Goal: Information Seeking & Learning: Learn about a topic

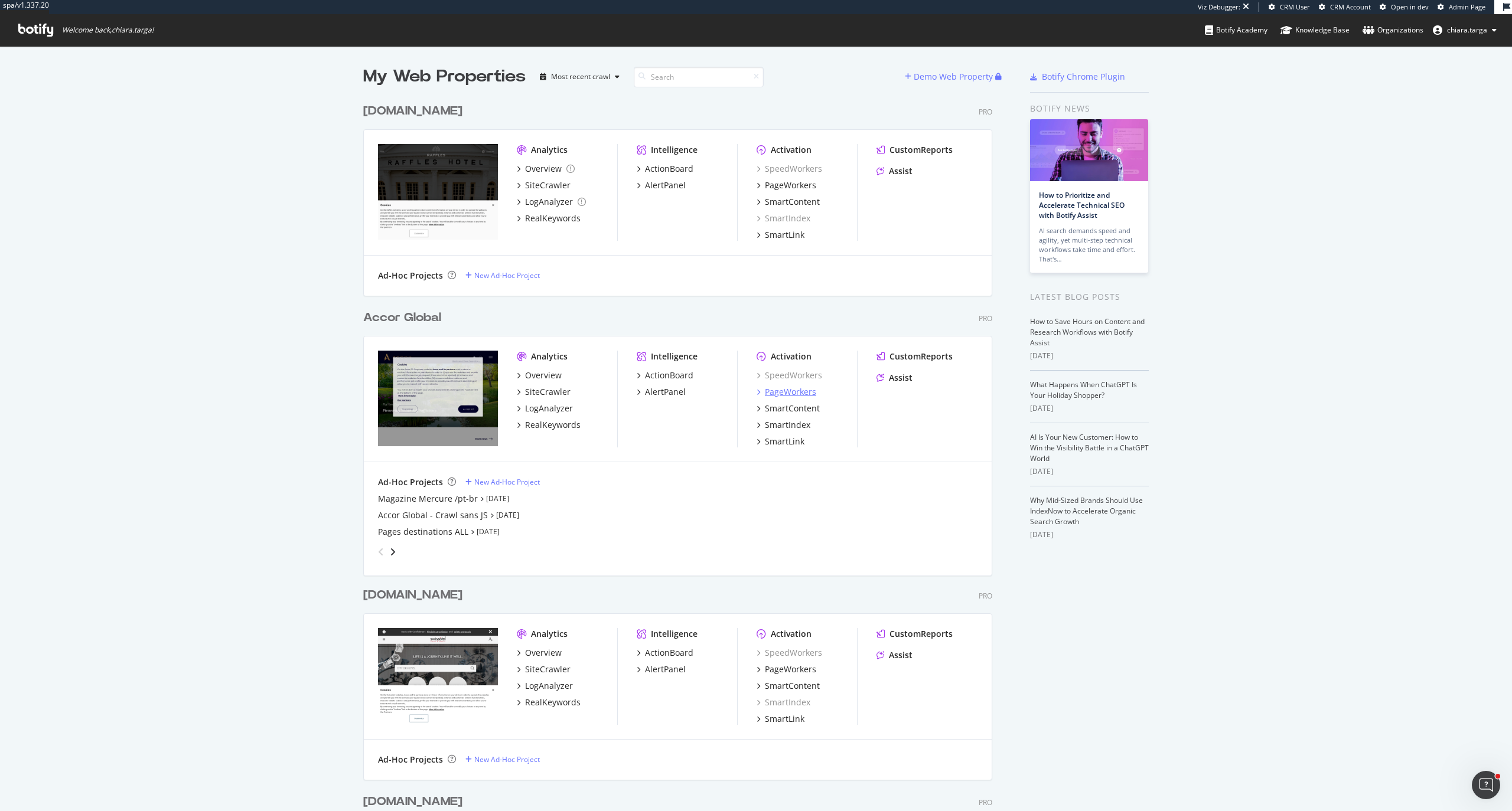
click at [777, 390] on div "PageWorkers" at bounding box center [790, 392] width 52 height 11
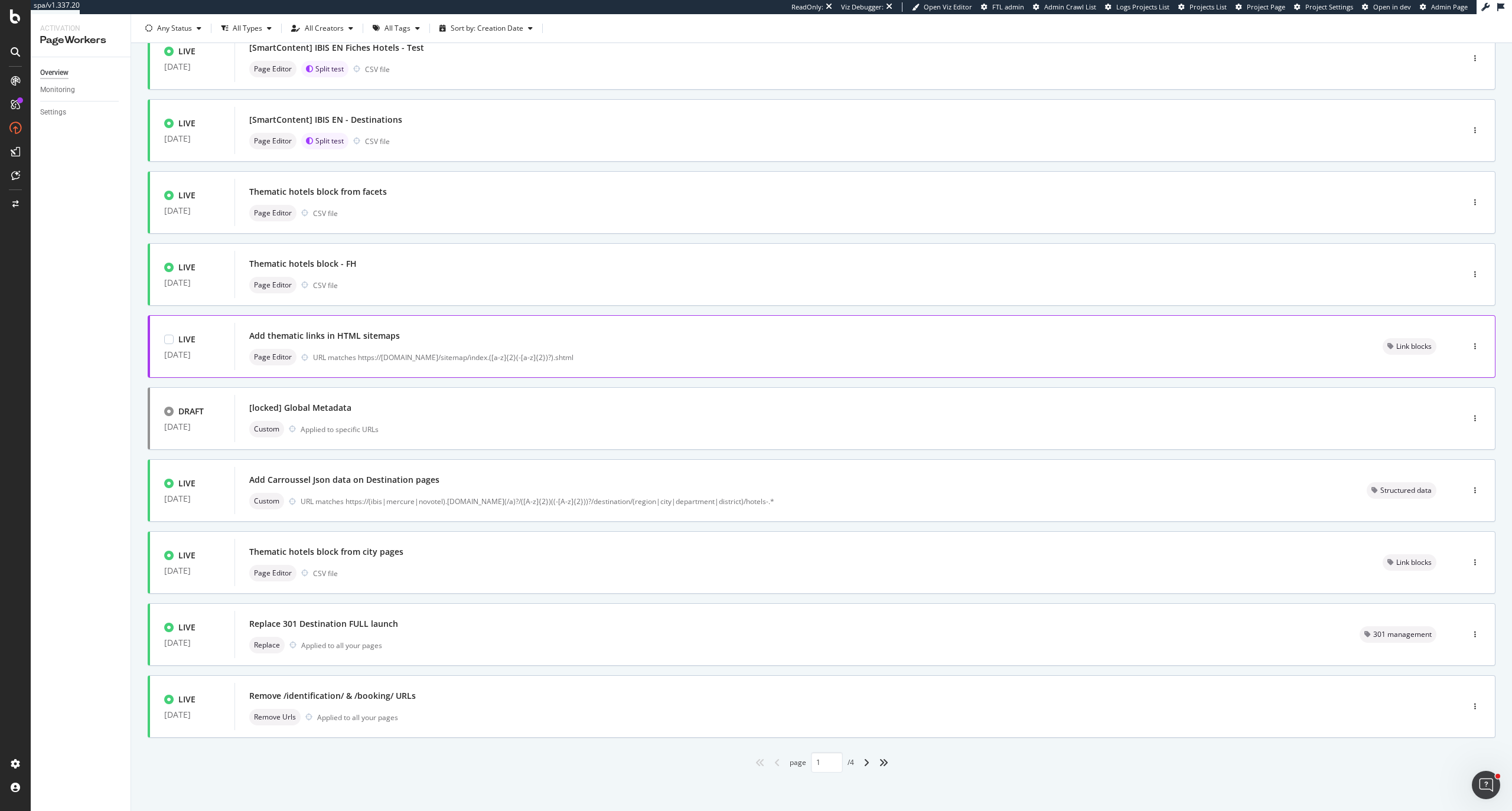
scroll to position [98, 0]
click at [866, 761] on div "angle-right" at bounding box center [866, 759] width 16 height 19
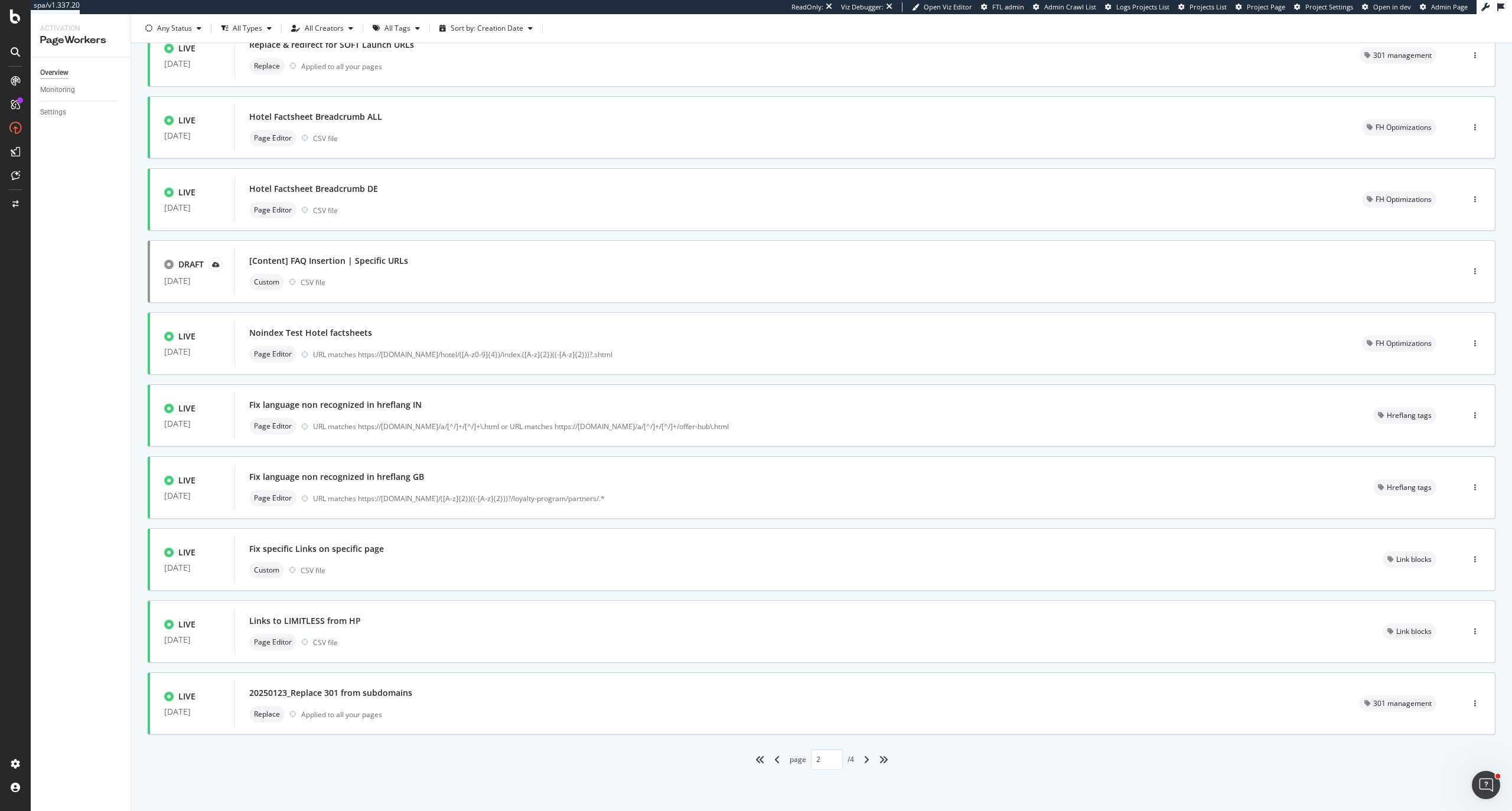
type input "2"
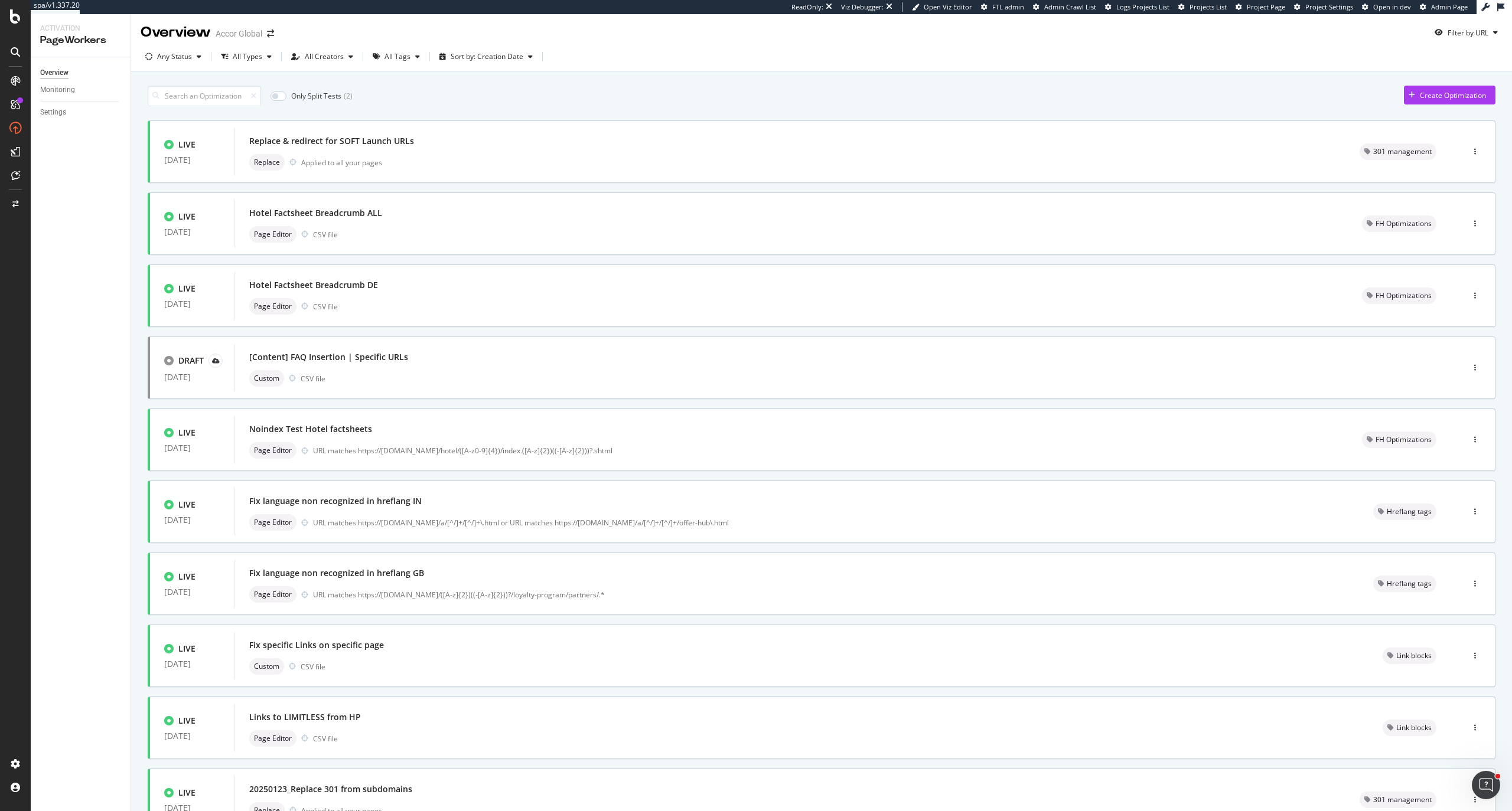
scroll to position [0, 0]
click at [461, 230] on div "Page Editor CSV file" at bounding box center [791, 235] width 1084 height 16
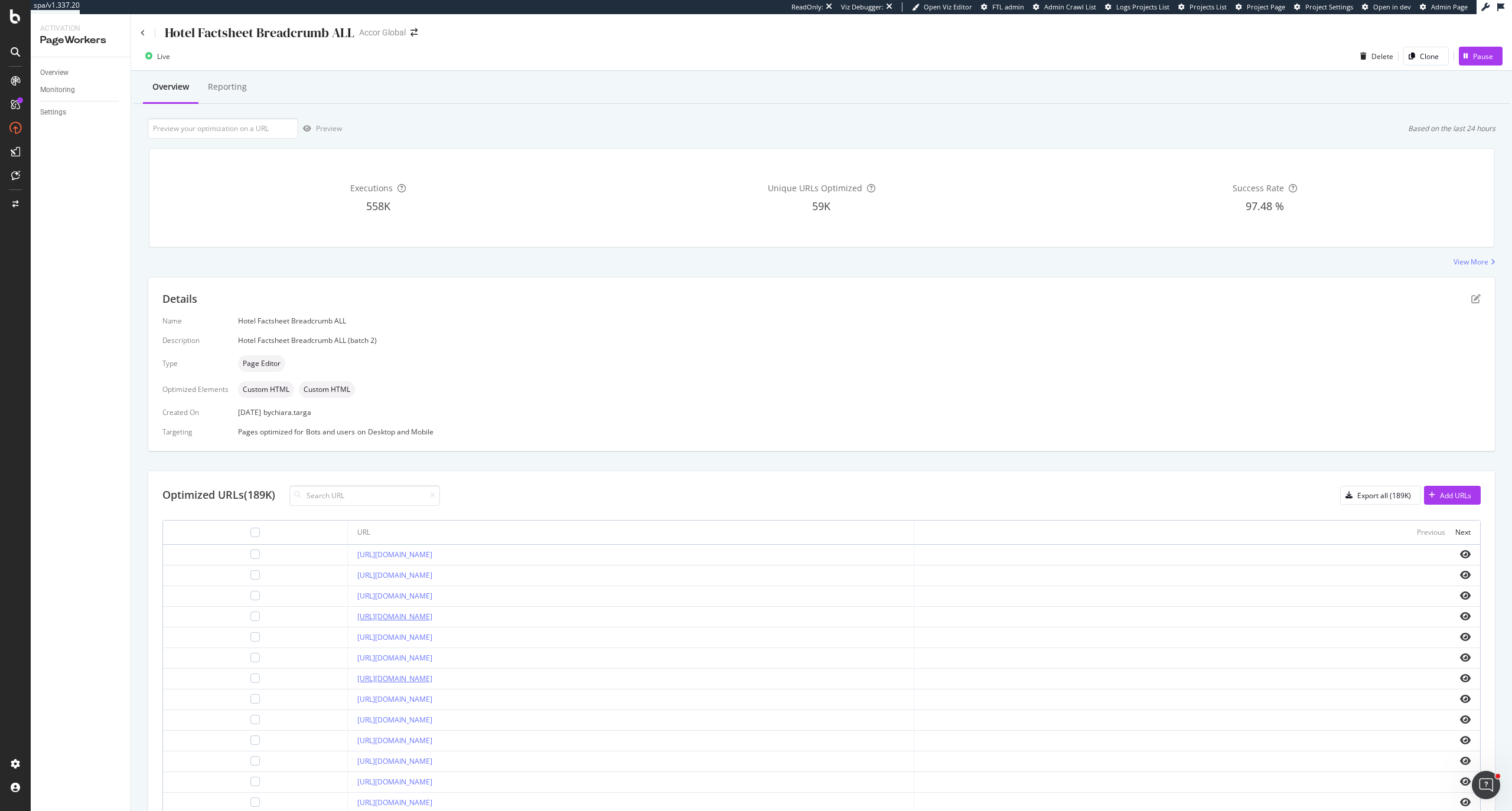
scroll to position [79, 0]
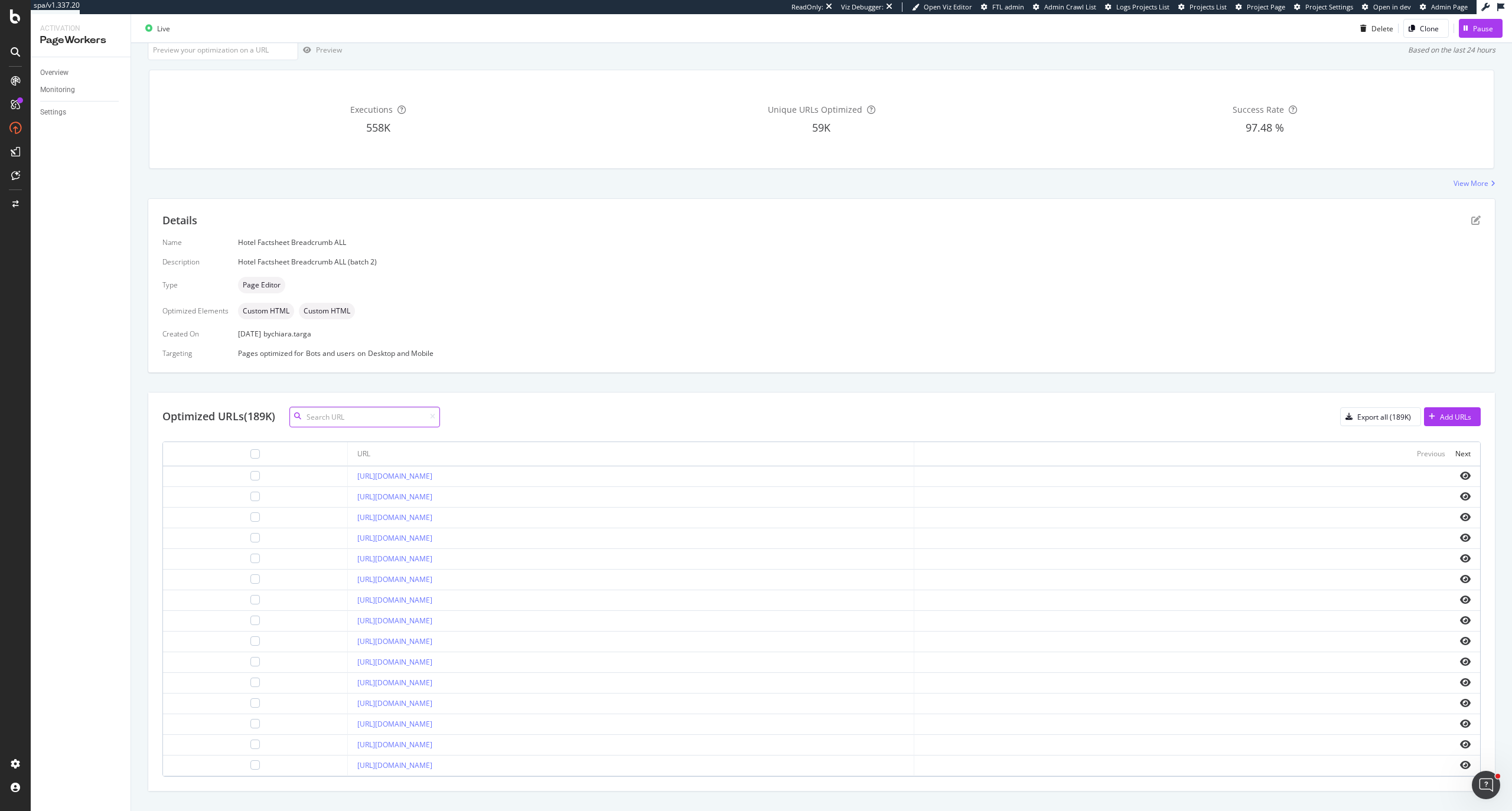
click at [374, 420] on input at bounding box center [365, 417] width 151 height 21
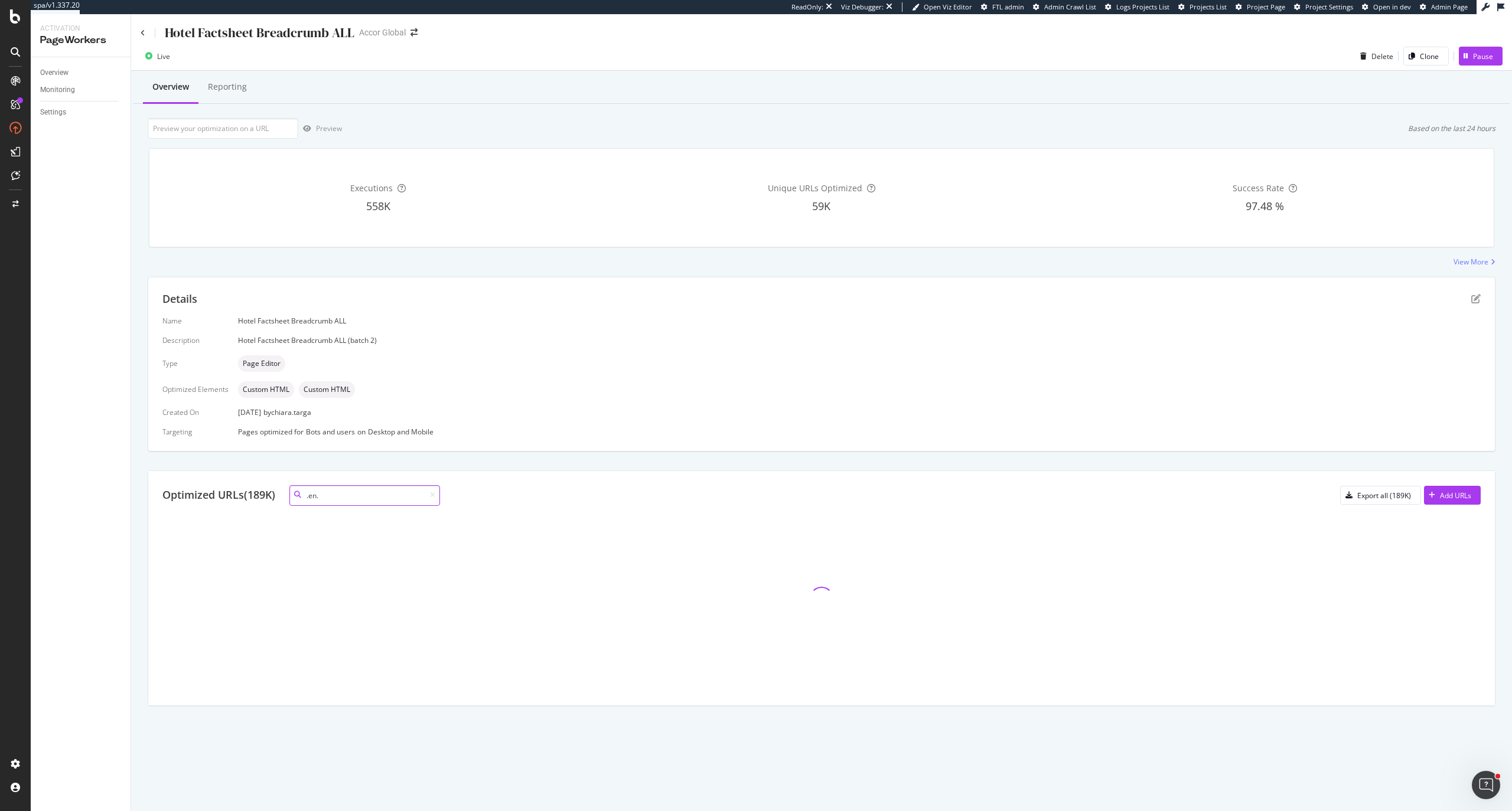
scroll to position [0, 0]
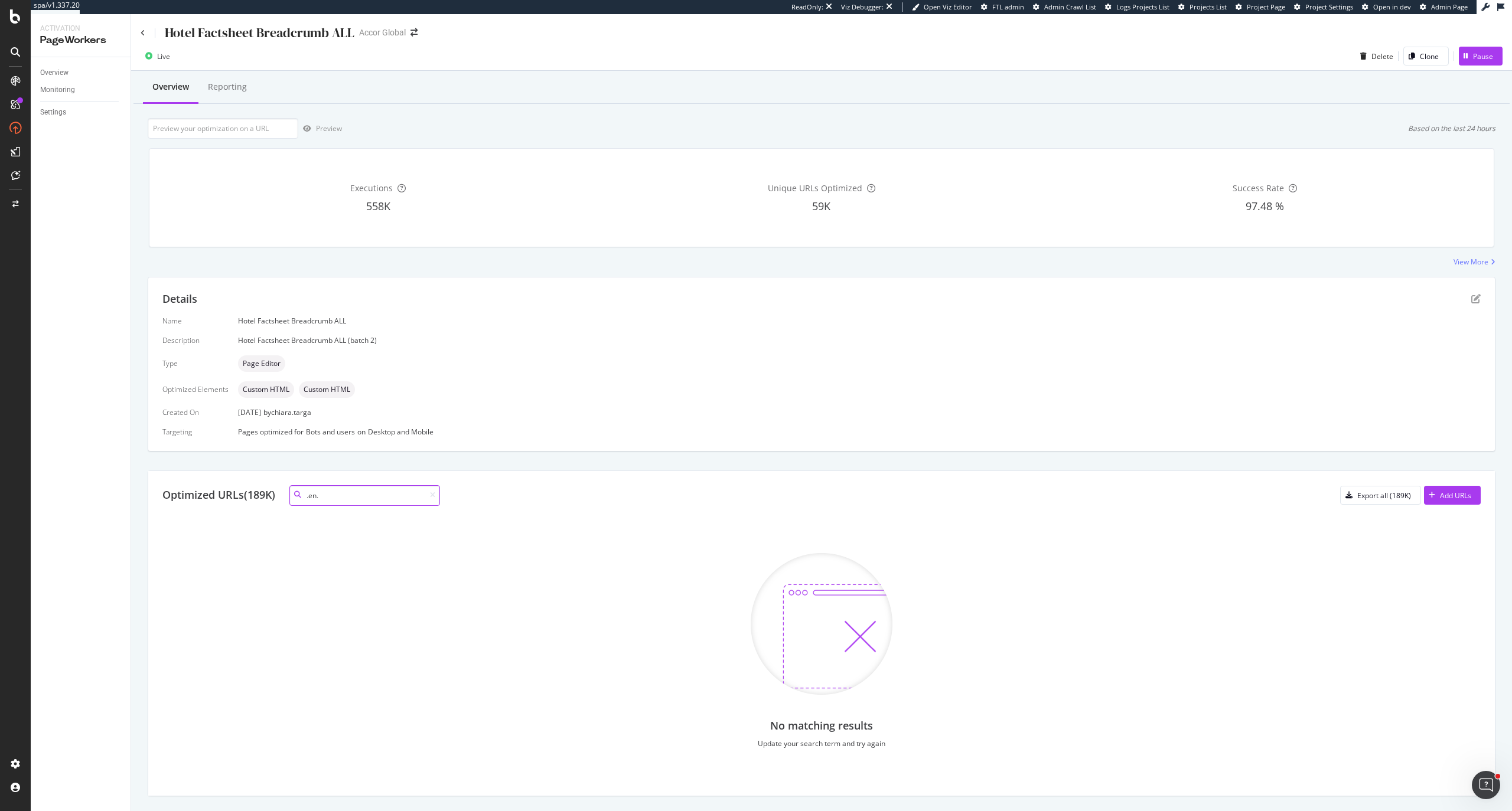
drag, startPoint x: 355, startPoint y: 497, endPoint x: 304, endPoint y: 494, distance: 51.1
click at [304, 494] on div ".en." at bounding box center [365, 495] width 151 height 21
type input "en"
click at [300, 499] on div at bounding box center [298, 495] width 16 height 8
drag, startPoint x: 325, startPoint y: 496, endPoint x: 308, endPoint y: 498, distance: 17.1
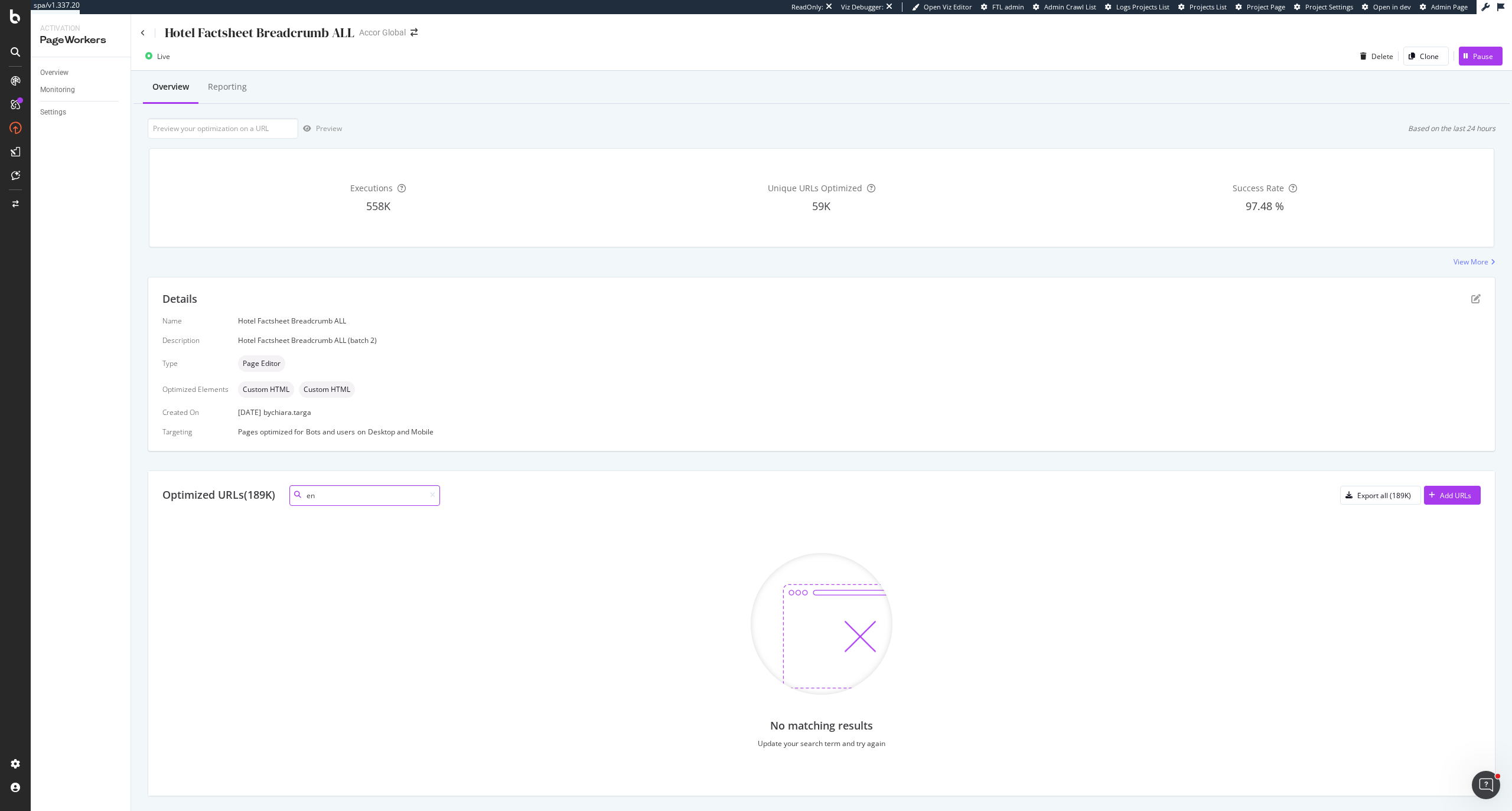
click at [308, 498] on div "en" at bounding box center [365, 495] width 151 height 21
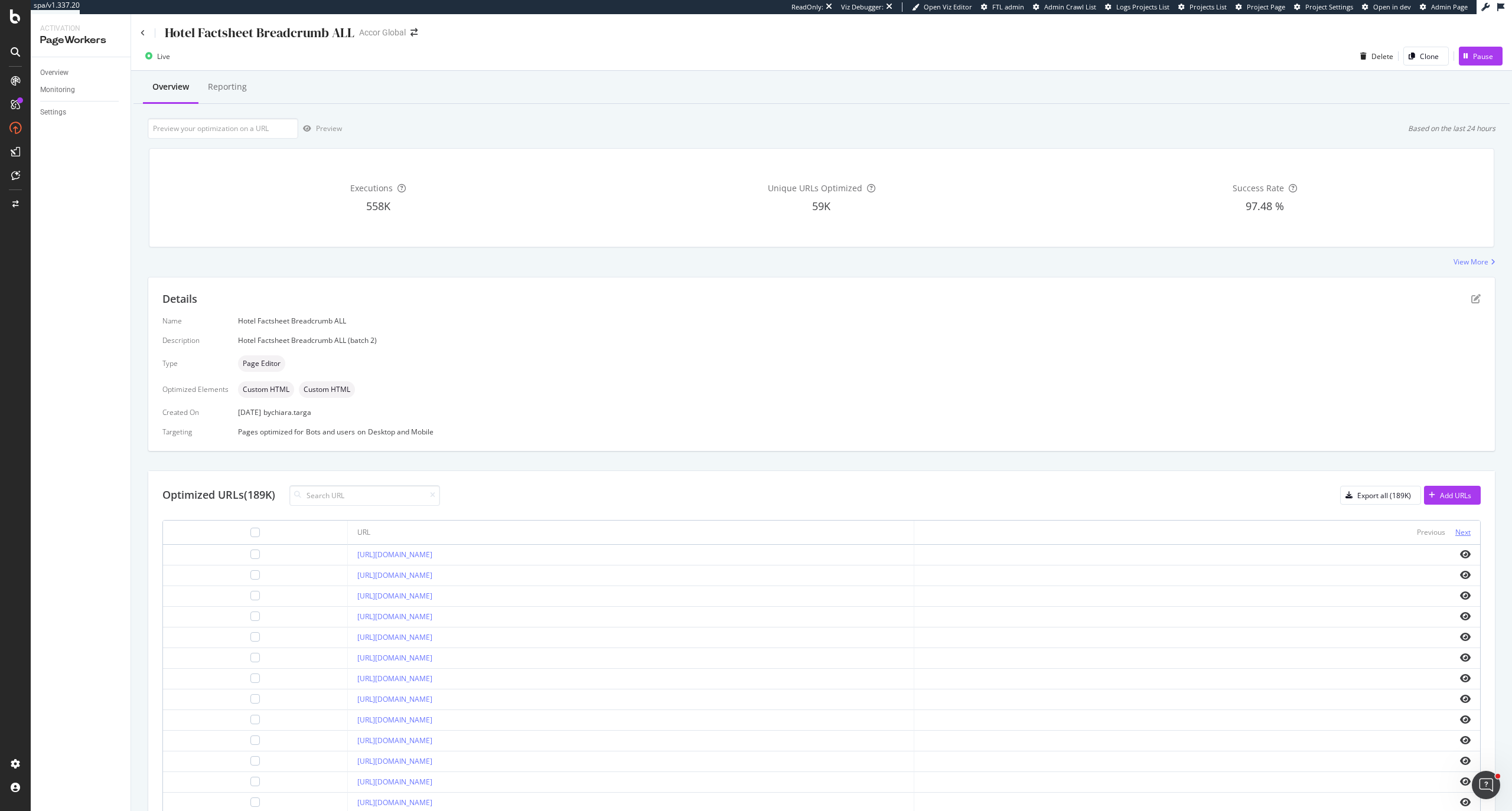
click at [1455, 535] on div "Next" at bounding box center [1463, 532] width 16 height 10
click at [1455, 536] on div "Next" at bounding box center [1463, 532] width 16 height 10
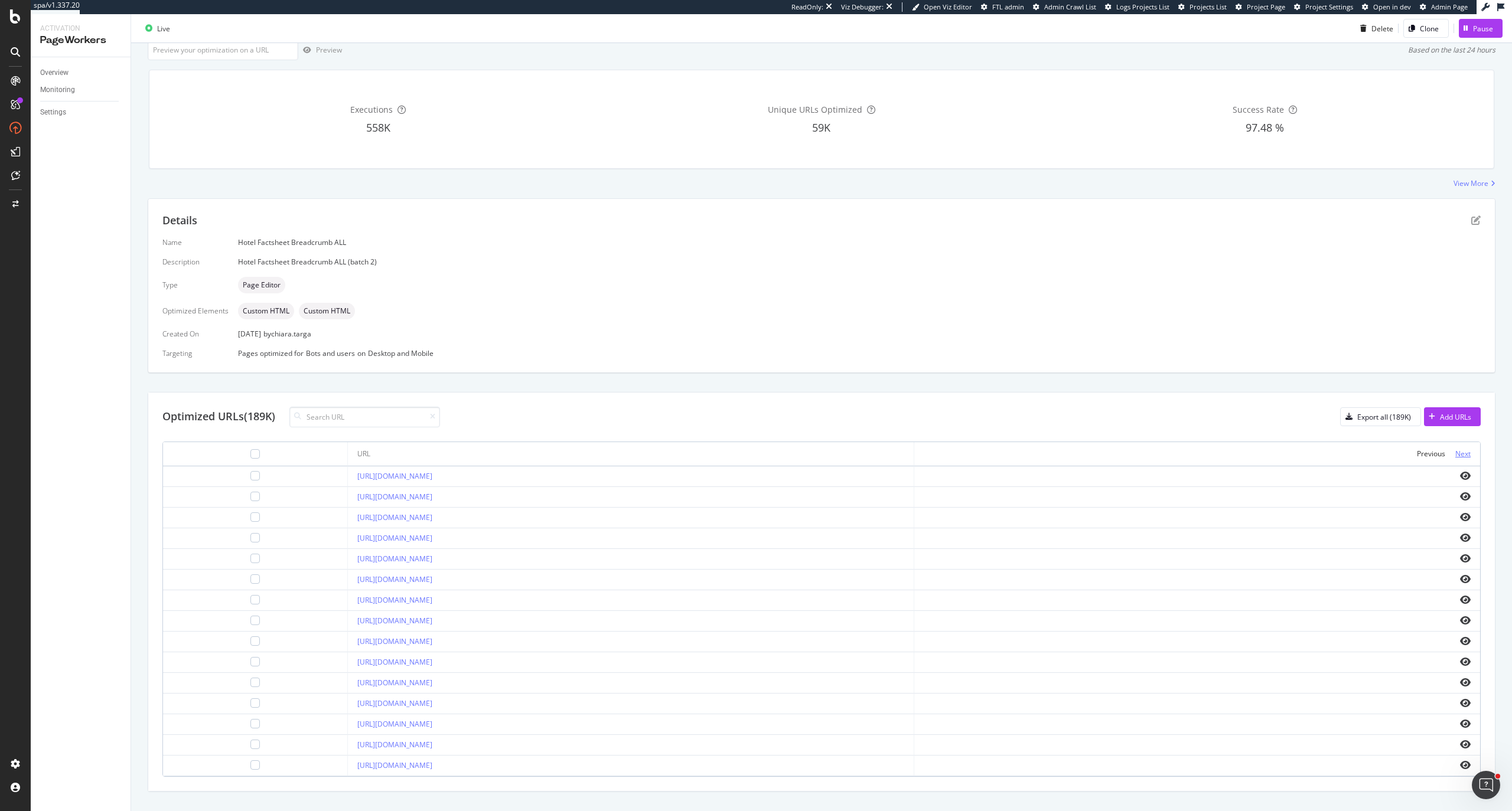
click at [1455, 457] on div "Next" at bounding box center [1463, 453] width 16 height 10
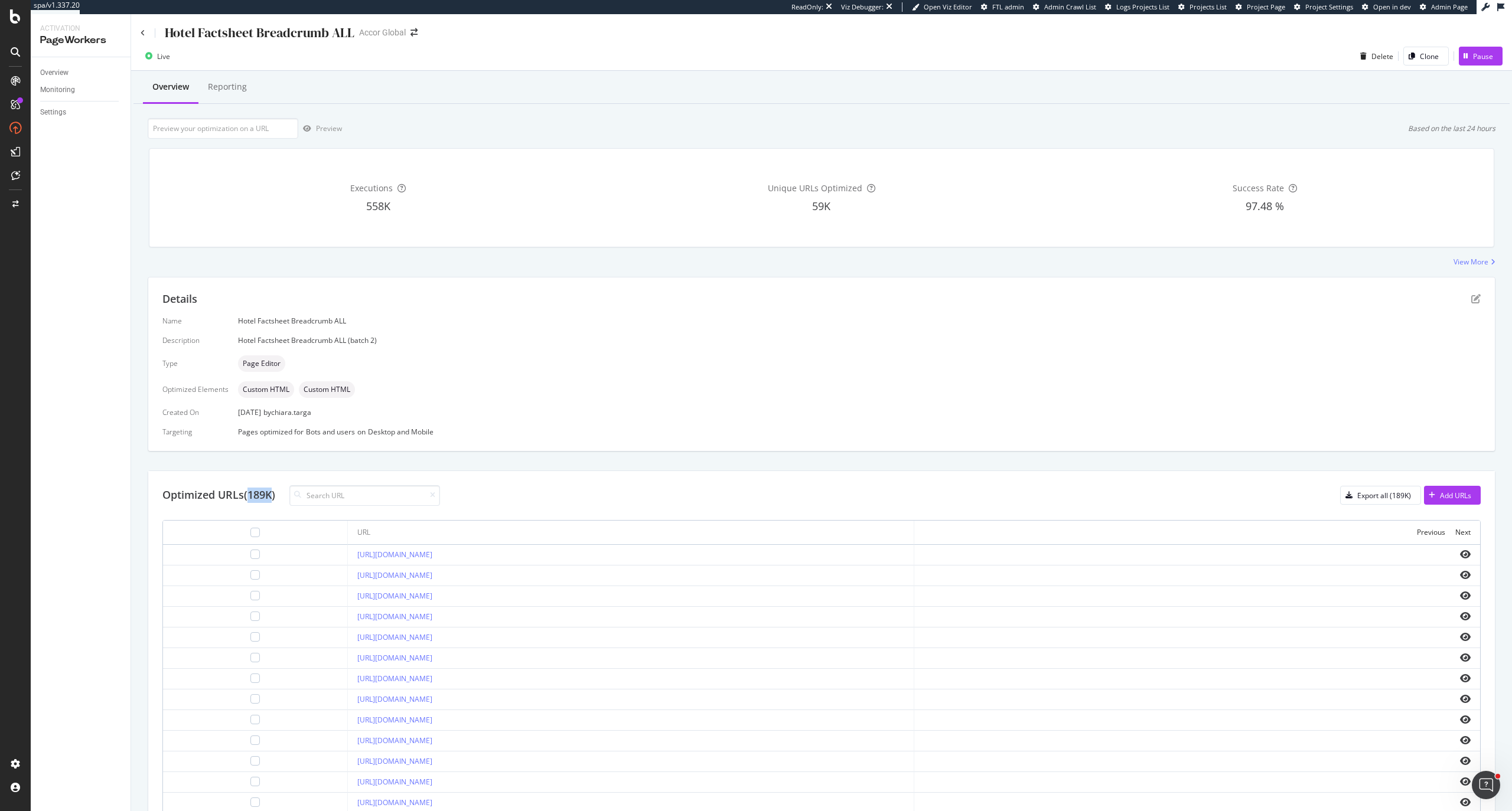
drag, startPoint x: 250, startPoint y: 498, endPoint x: 274, endPoint y: 498, distance: 24.0
click at [274, 498] on div "Optimized URLs (189K)" at bounding box center [218, 495] width 112 height 16
click at [145, 31] on div "Hotel Factsheet Breadcrumb ALL" at bounding box center [247, 33] width 214 height 18
click at [144, 33] on icon at bounding box center [143, 33] width 5 height 7
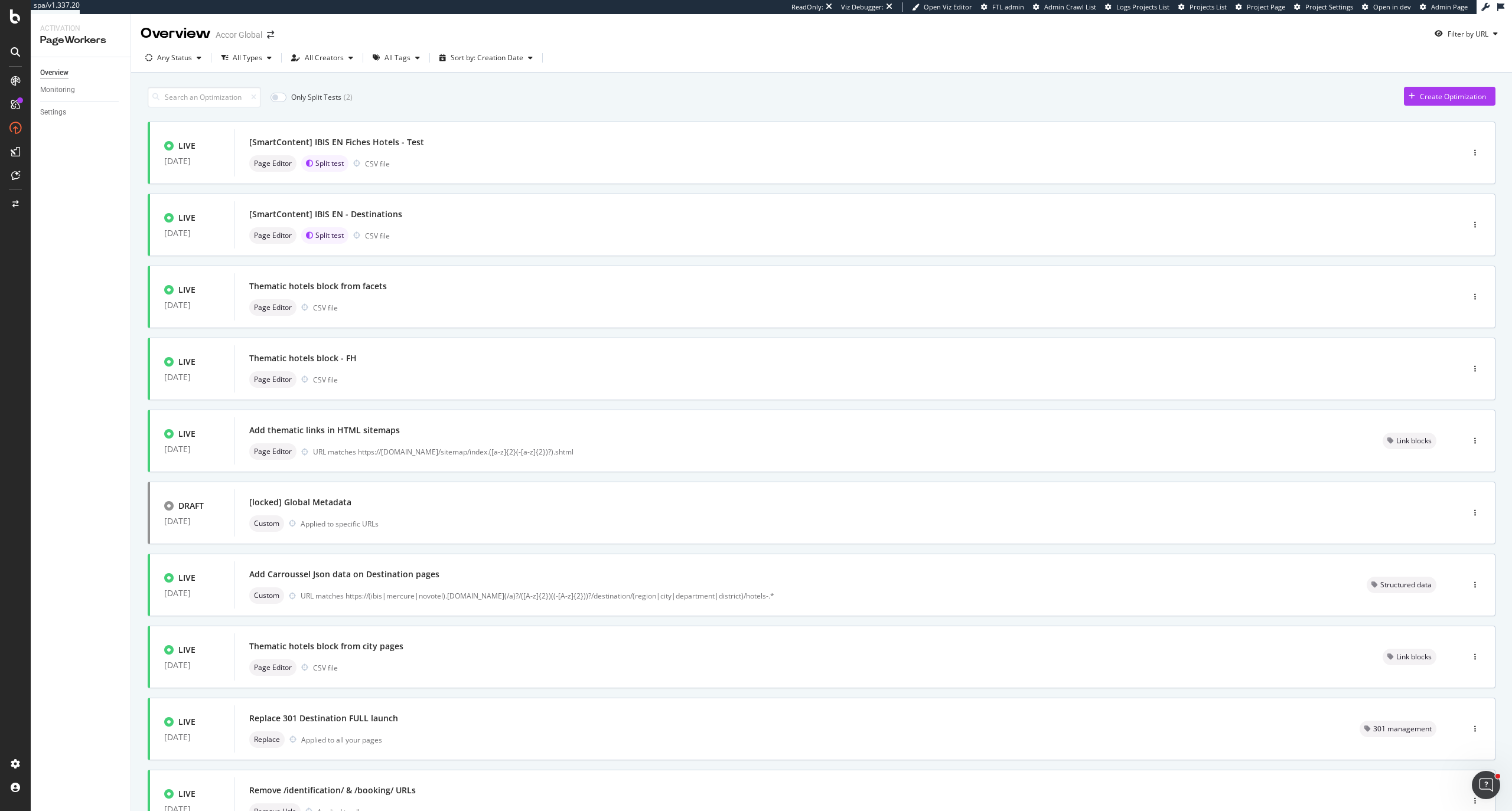
click at [422, 62] on div "Any Status All Types All Creators All Tags Sort by: Creation Date" at bounding box center [344, 57] width 407 height 19
click at [404, 62] on div "All Tags" at bounding box center [398, 57] width 26 height 7
click at [381, 163] on div at bounding box center [381, 162] width 10 height 10
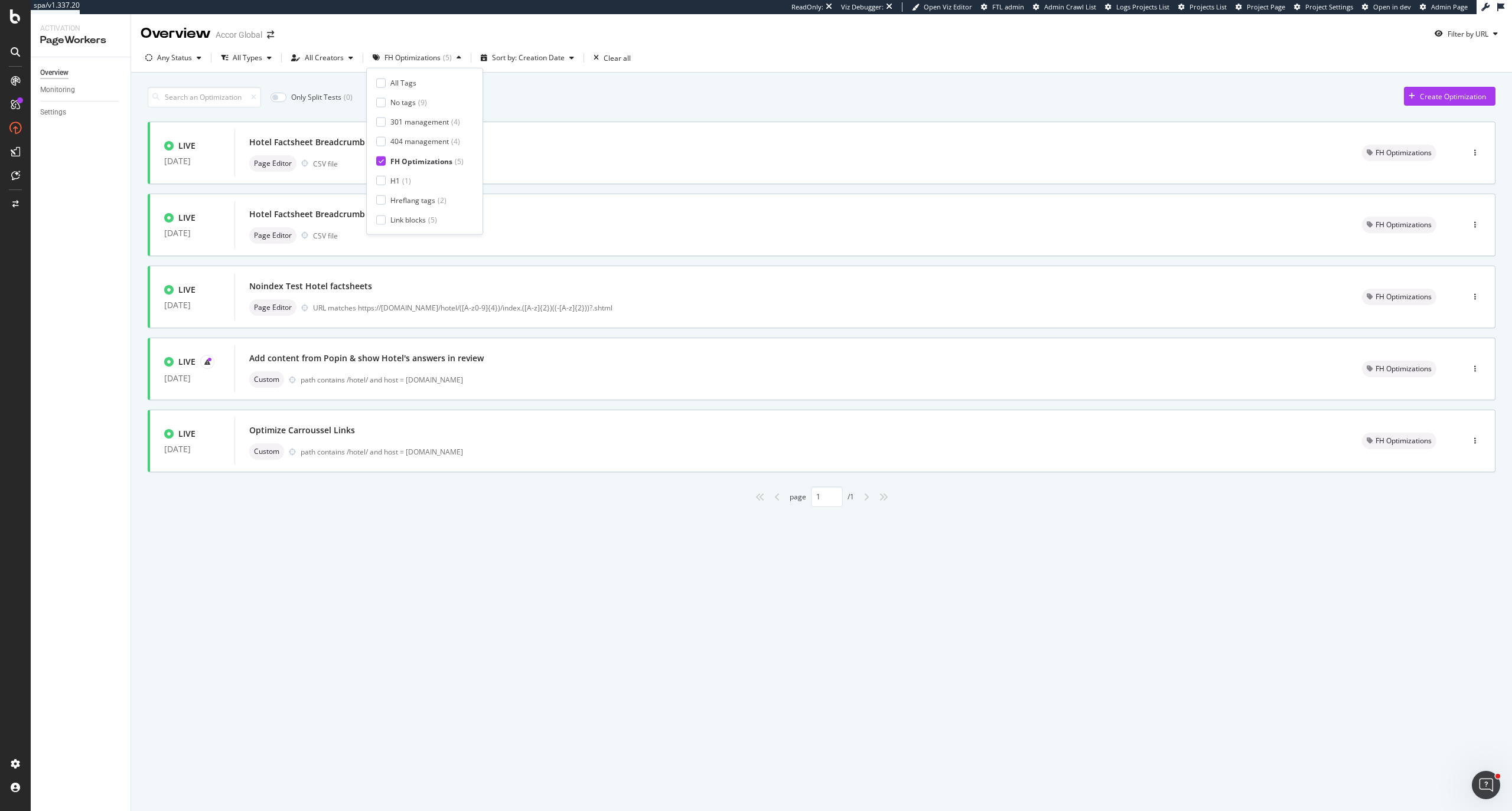
click at [350, 589] on div "Overview Accor Global Filter by URL Any Status All Types All Creators FH Optimi…" at bounding box center [821, 412] width 1381 height 797
click at [409, 239] on div "Page Editor CSV file" at bounding box center [791, 235] width 1084 height 16
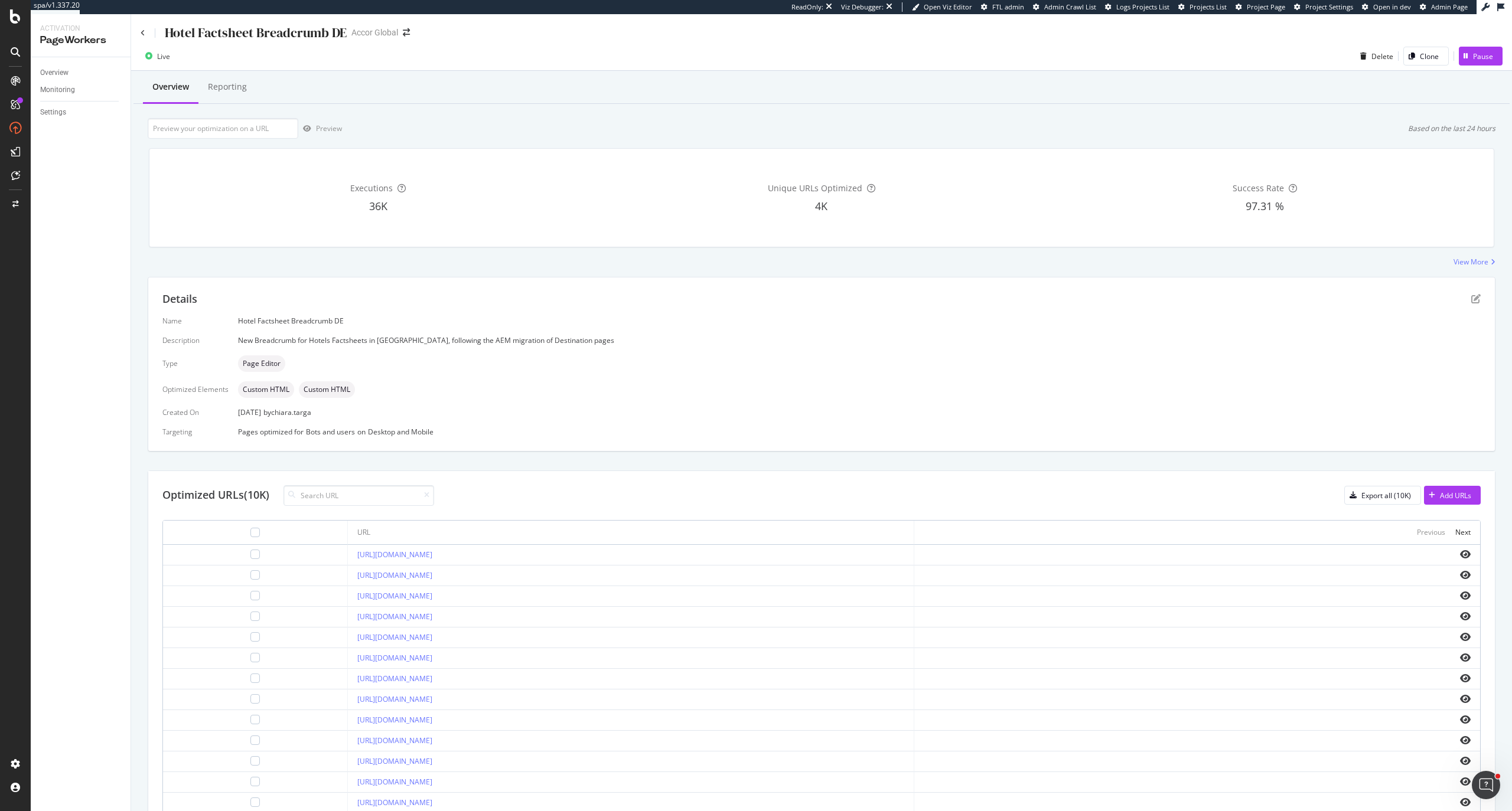
click at [147, 29] on div "Hotel Factsheet Breadcrumb DE" at bounding box center [243, 33] width 206 height 18
click at [145, 33] on div "Hotel Factsheet Breadcrumb DE" at bounding box center [243, 33] width 206 height 18
click at [142, 33] on icon at bounding box center [143, 33] width 5 height 7
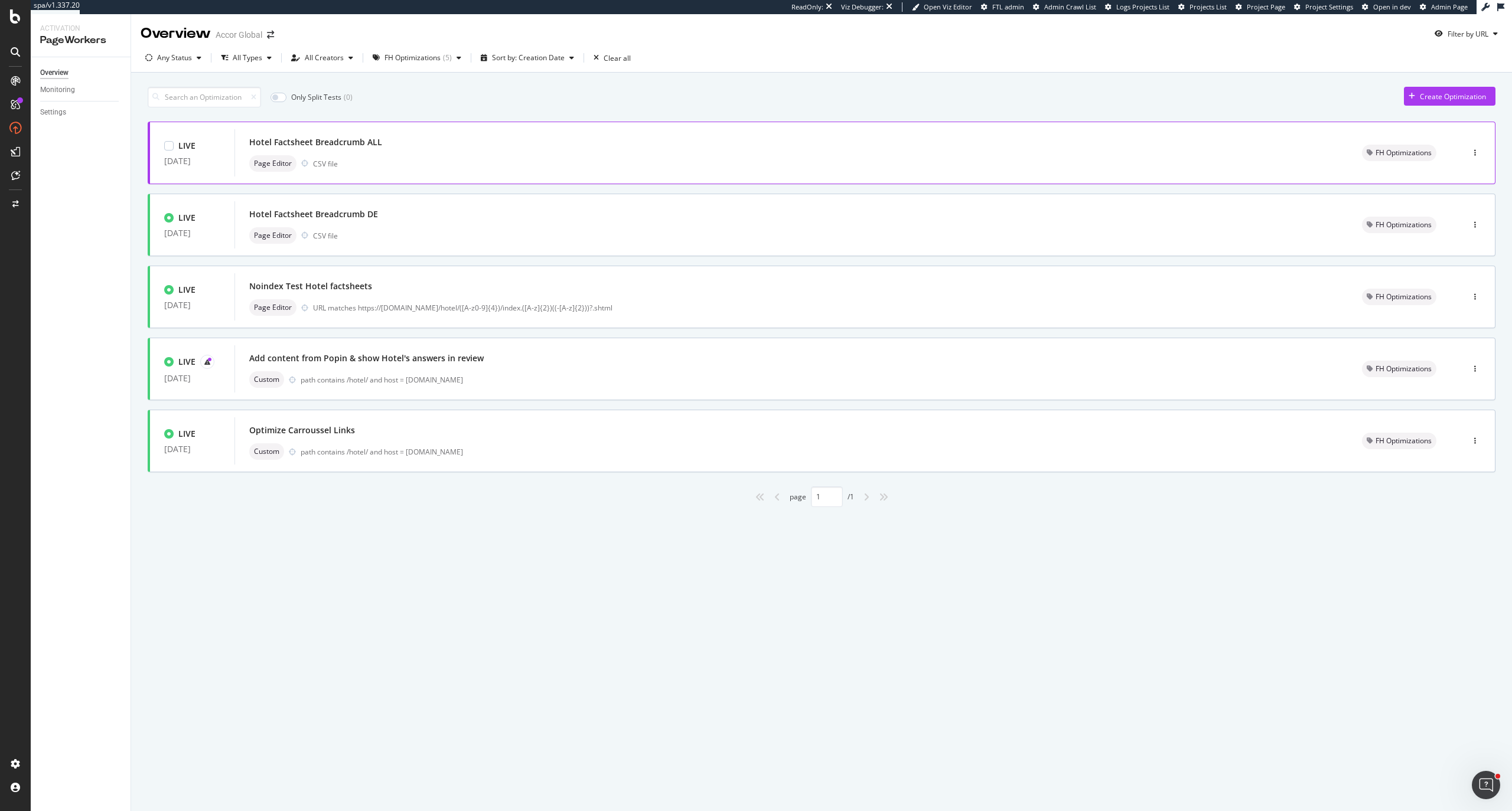
click at [465, 162] on div "Page Editor CSV file" at bounding box center [791, 163] width 1084 height 16
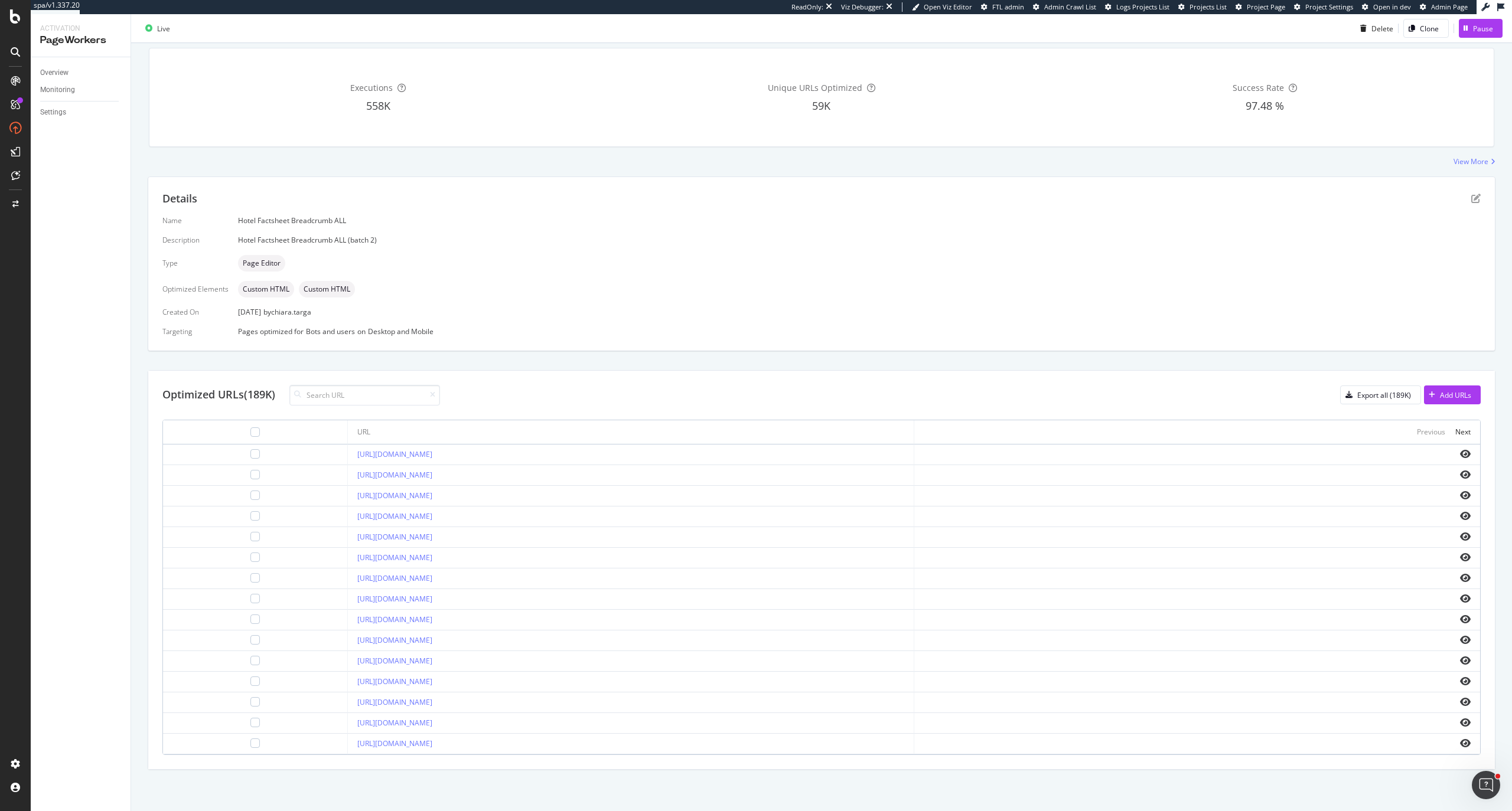
scroll to position [105, 0]
click at [1458, 195] on div "Details" at bounding box center [821, 198] width 1318 height 16
click at [1471, 195] on icon "pen-to-square" at bounding box center [1476, 198] width 10 height 10
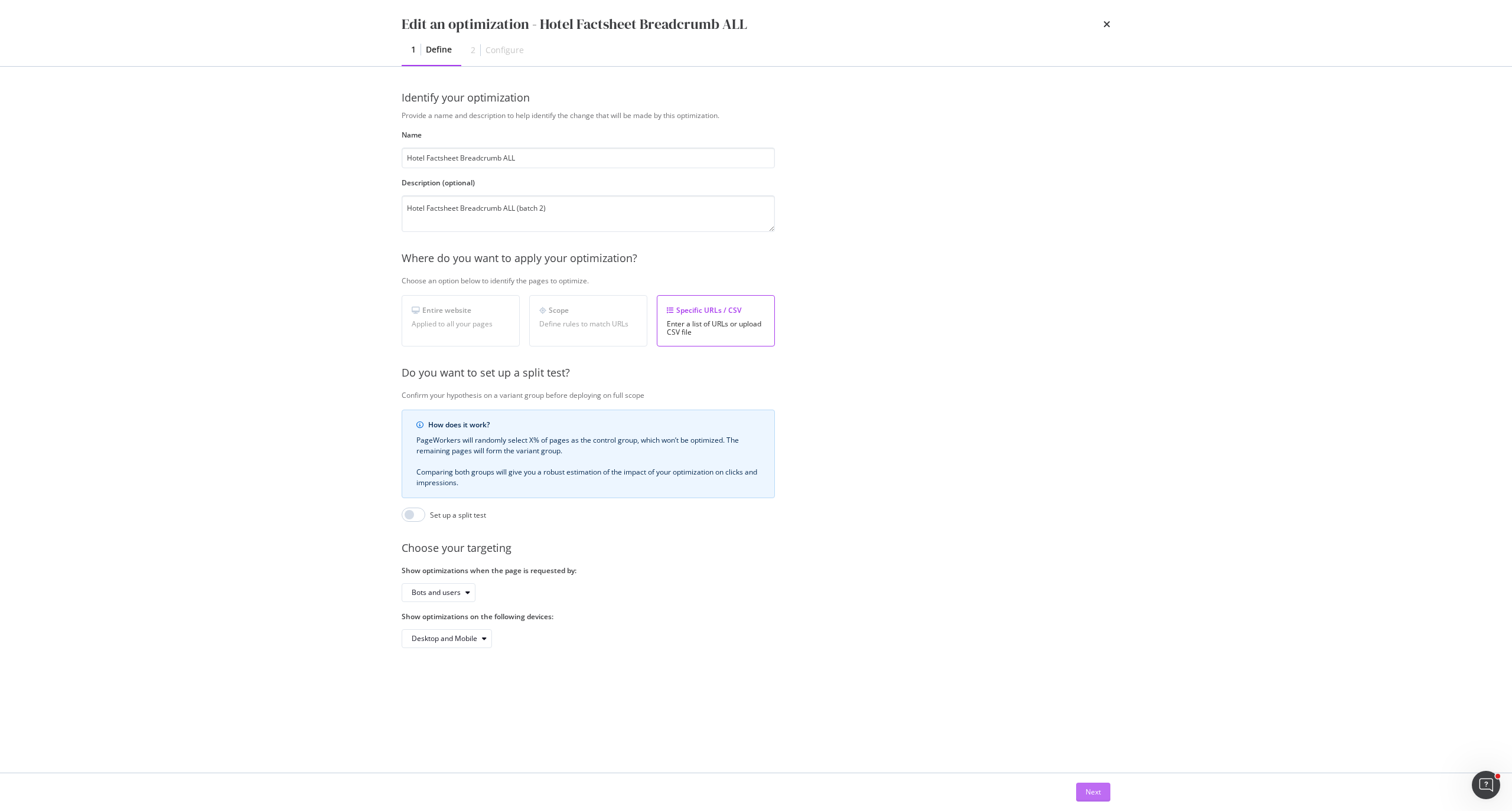
click at [1094, 785] on div "Next" at bounding box center [1093, 792] width 16 height 18
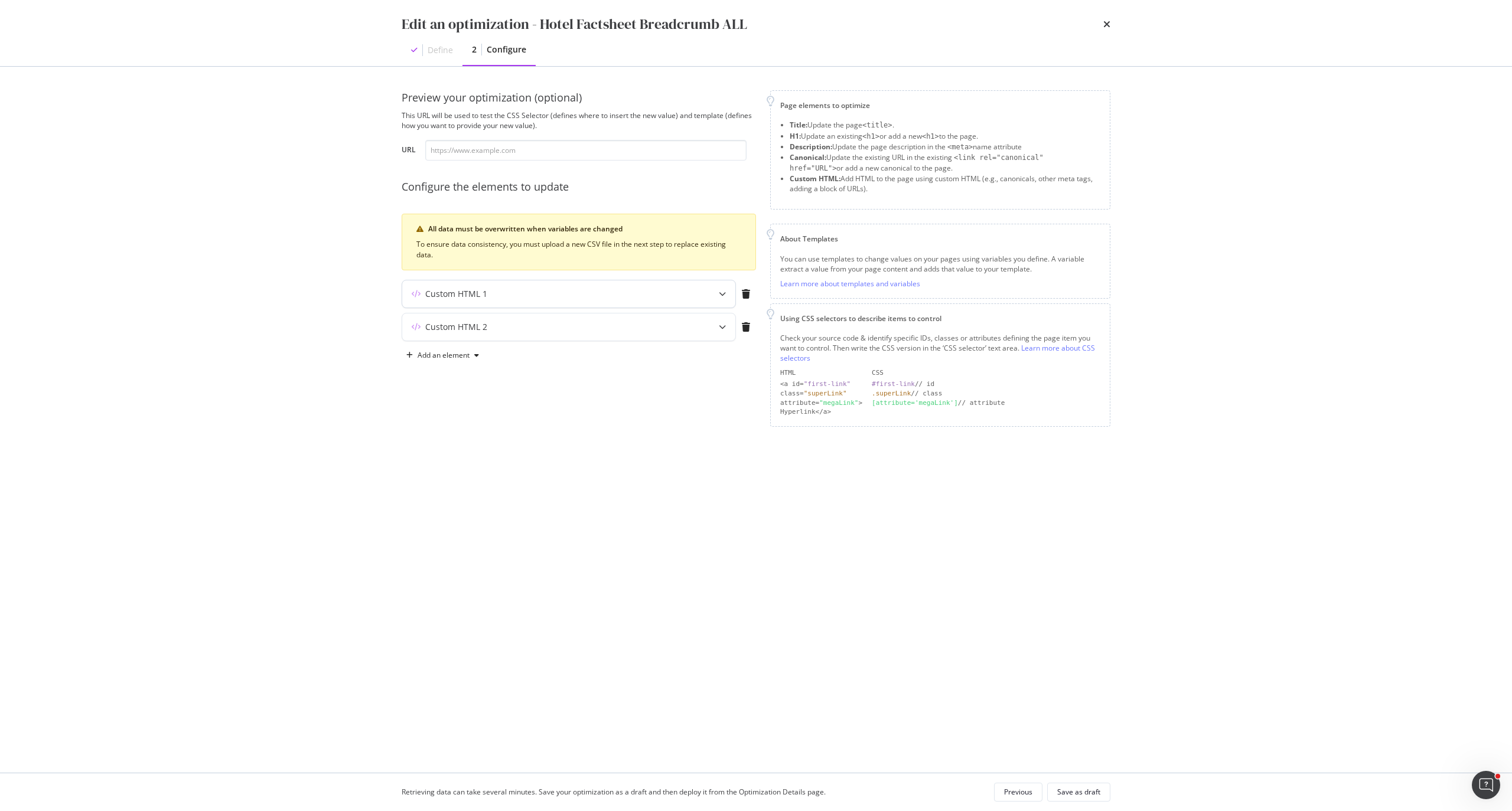
click at [722, 293] on icon "modal" at bounding box center [722, 294] width 7 height 7
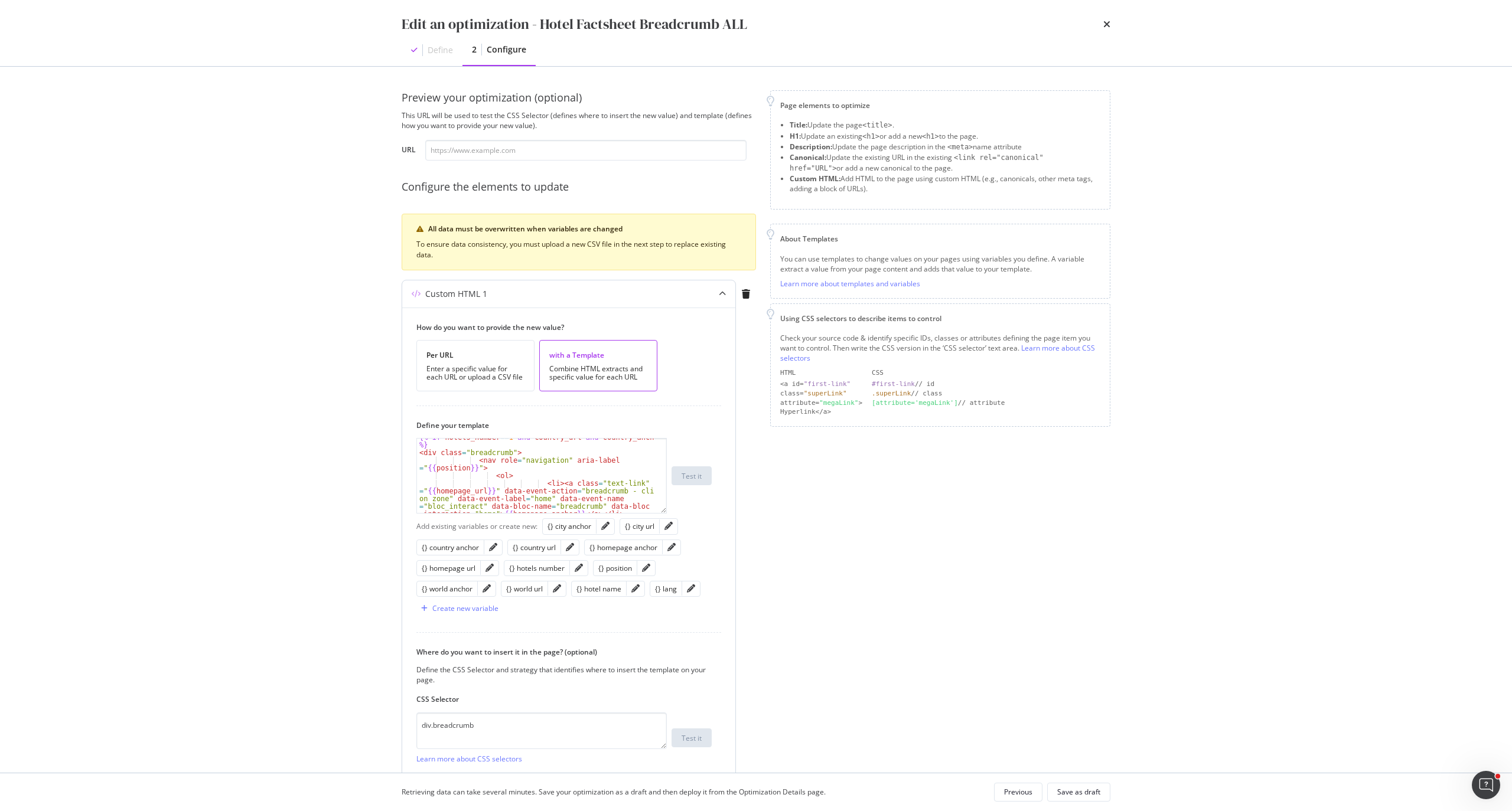
scroll to position [31, 0]
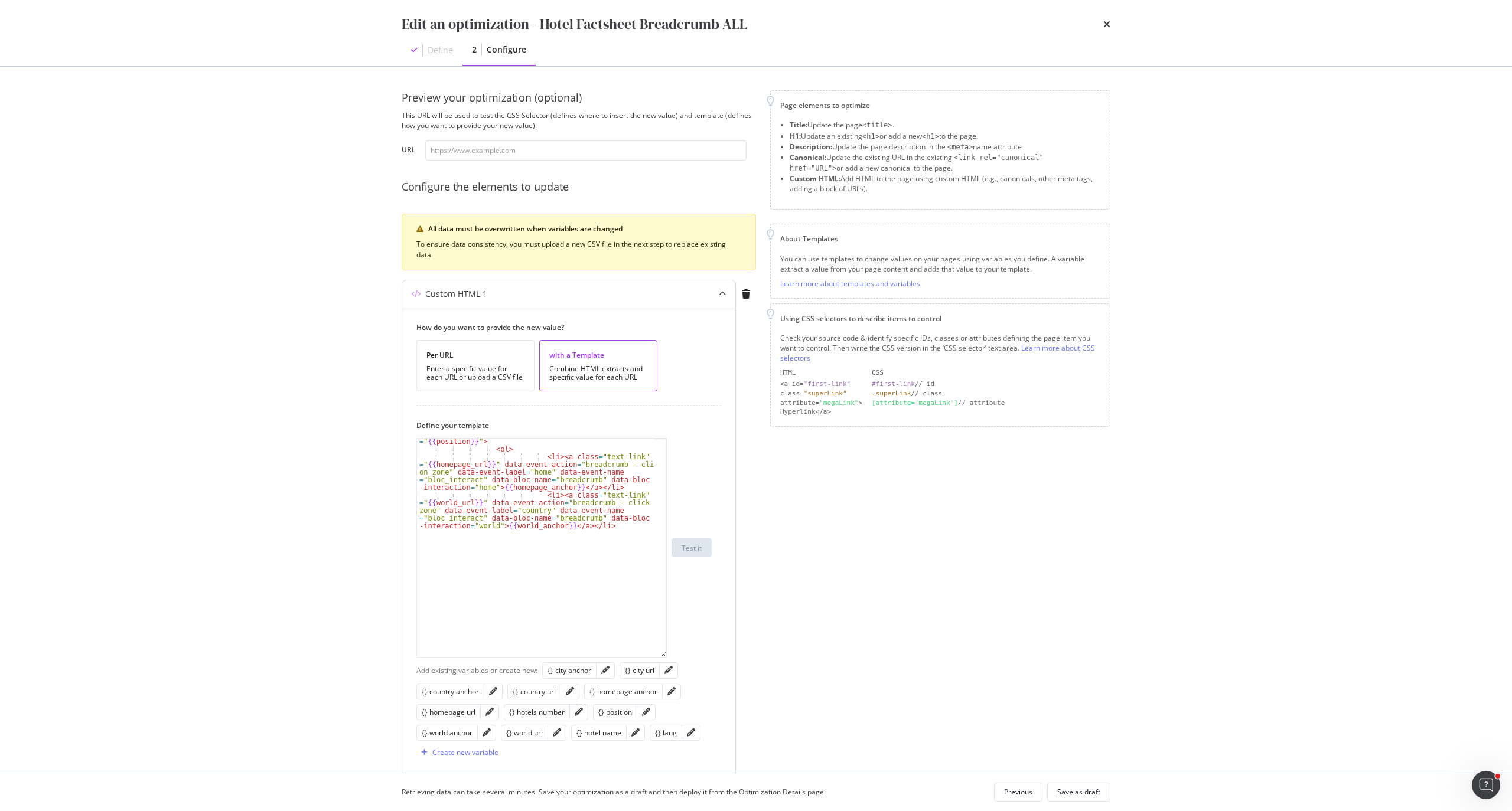
drag, startPoint x: 660, startPoint y: 513, endPoint x: 683, endPoint y: 674, distance: 162.6
click at [683, 658] on div "< nav role = "navigation" aria-label = " {{ position }} " > < ol > < li > < a c…" at bounding box center [564, 548] width 295 height 220
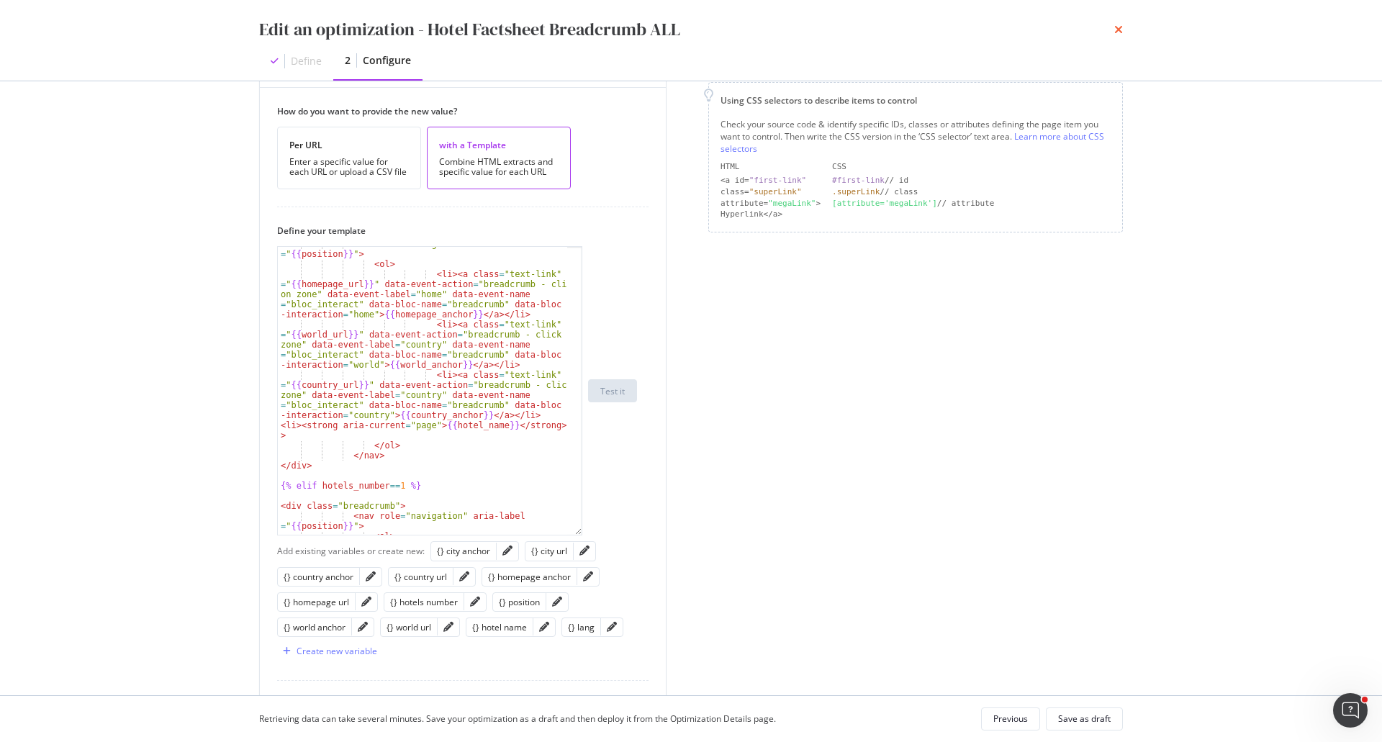
click at [1116, 28] on icon "times" at bounding box center [1118, 30] width 9 height 12
